Goal: Information Seeking & Learning: Learn about a topic

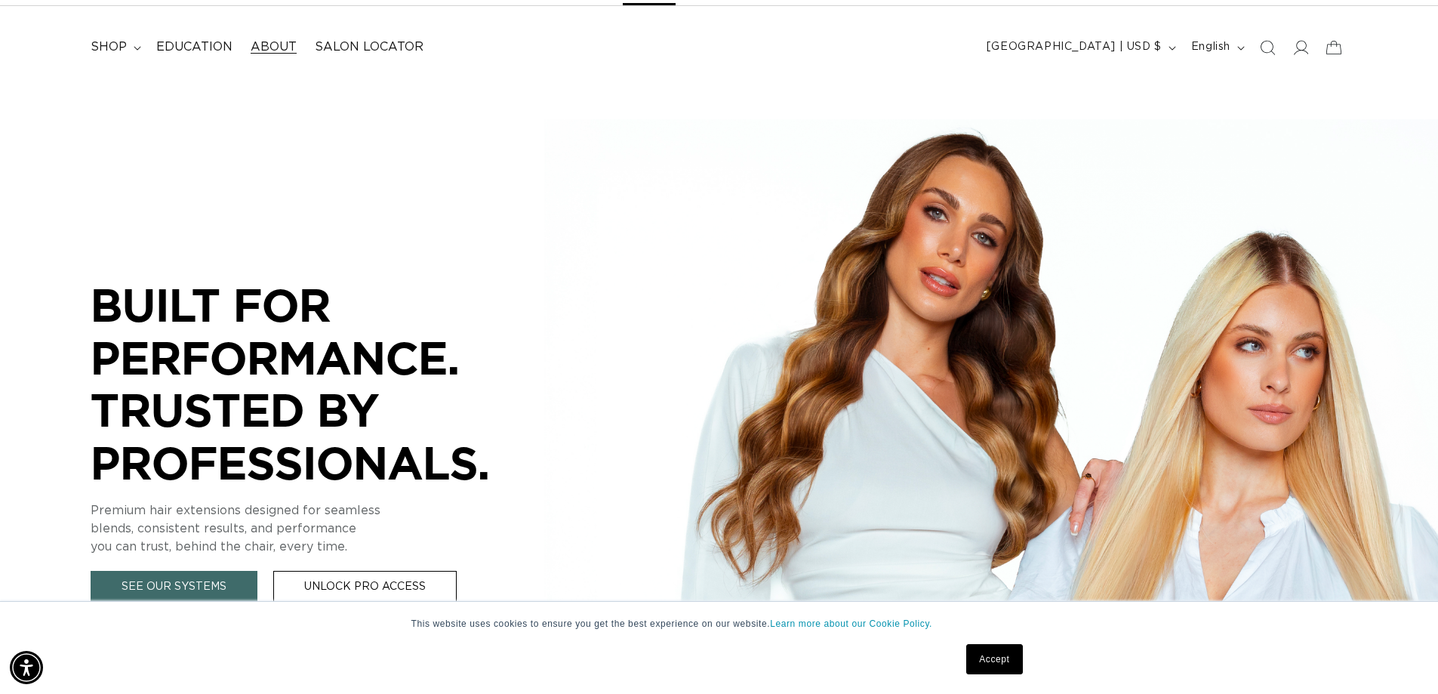
scroll to position [0, 1331]
click at [269, 43] on span "About" at bounding box center [274, 47] width 46 height 16
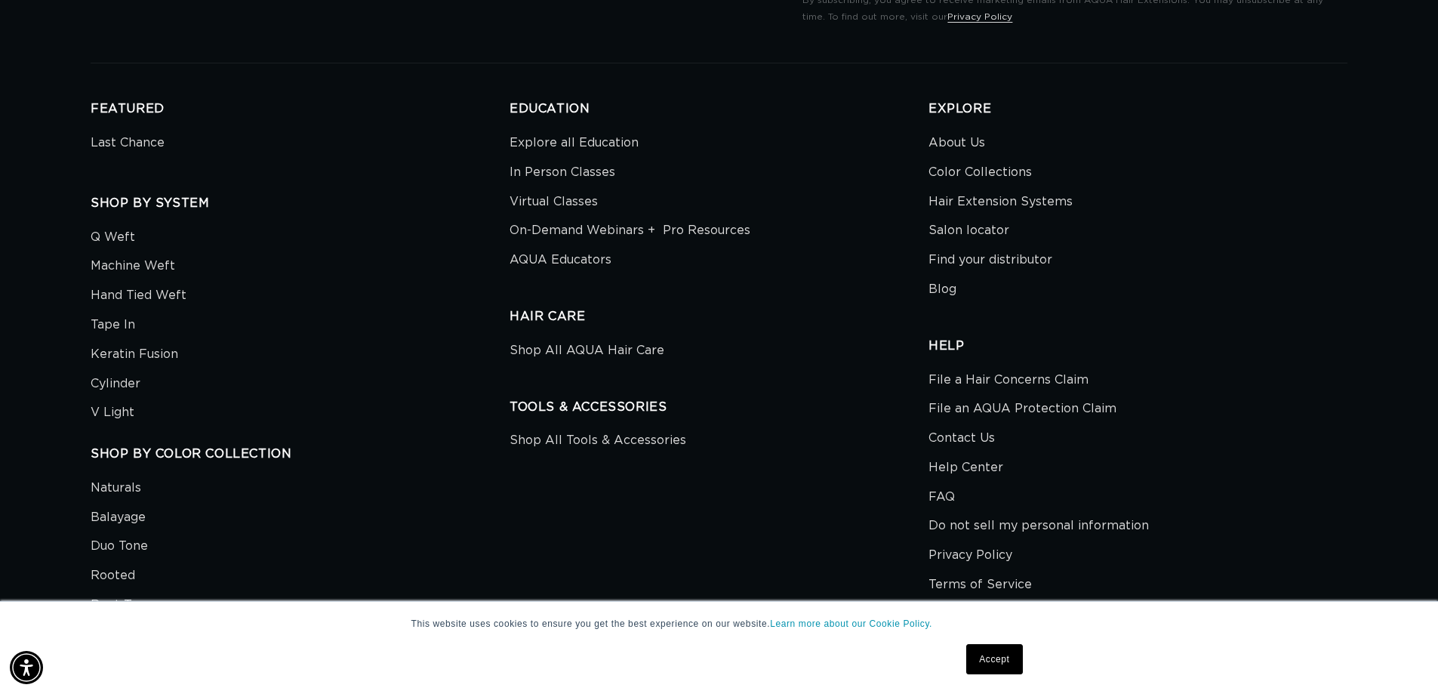
scroll to position [0, 2661]
click at [959, 149] on link "About Us" at bounding box center [956, 145] width 57 height 26
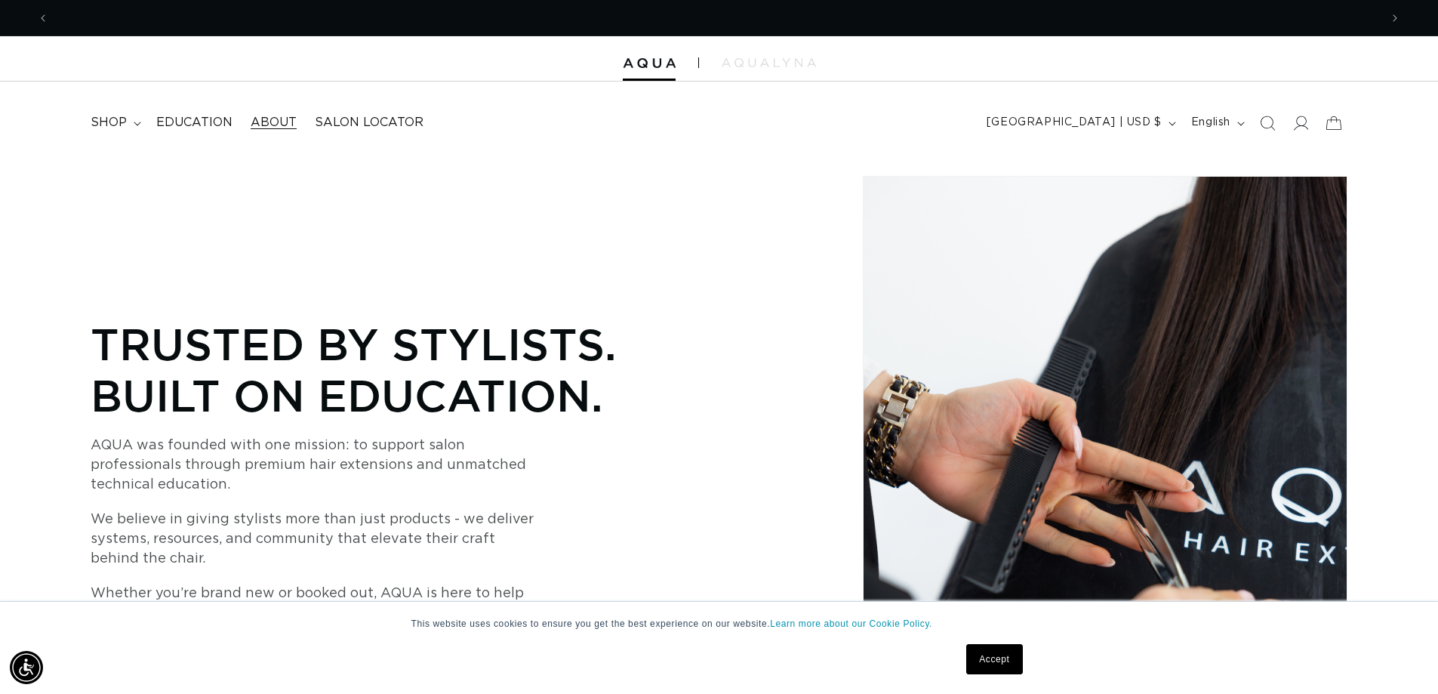
scroll to position [0, 1331]
